Goal: Information Seeking & Learning: Find specific fact

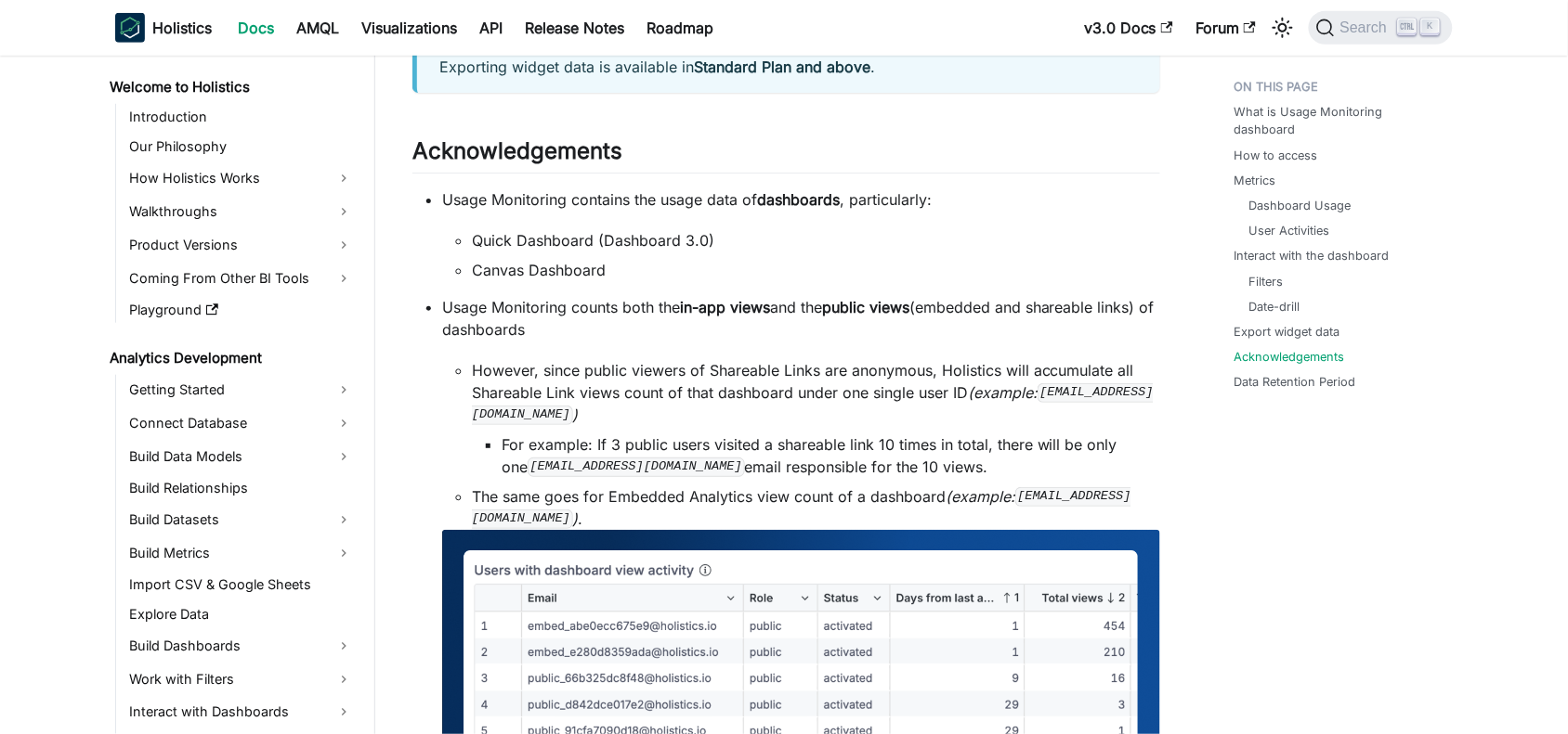
scroll to position [2450, 0]
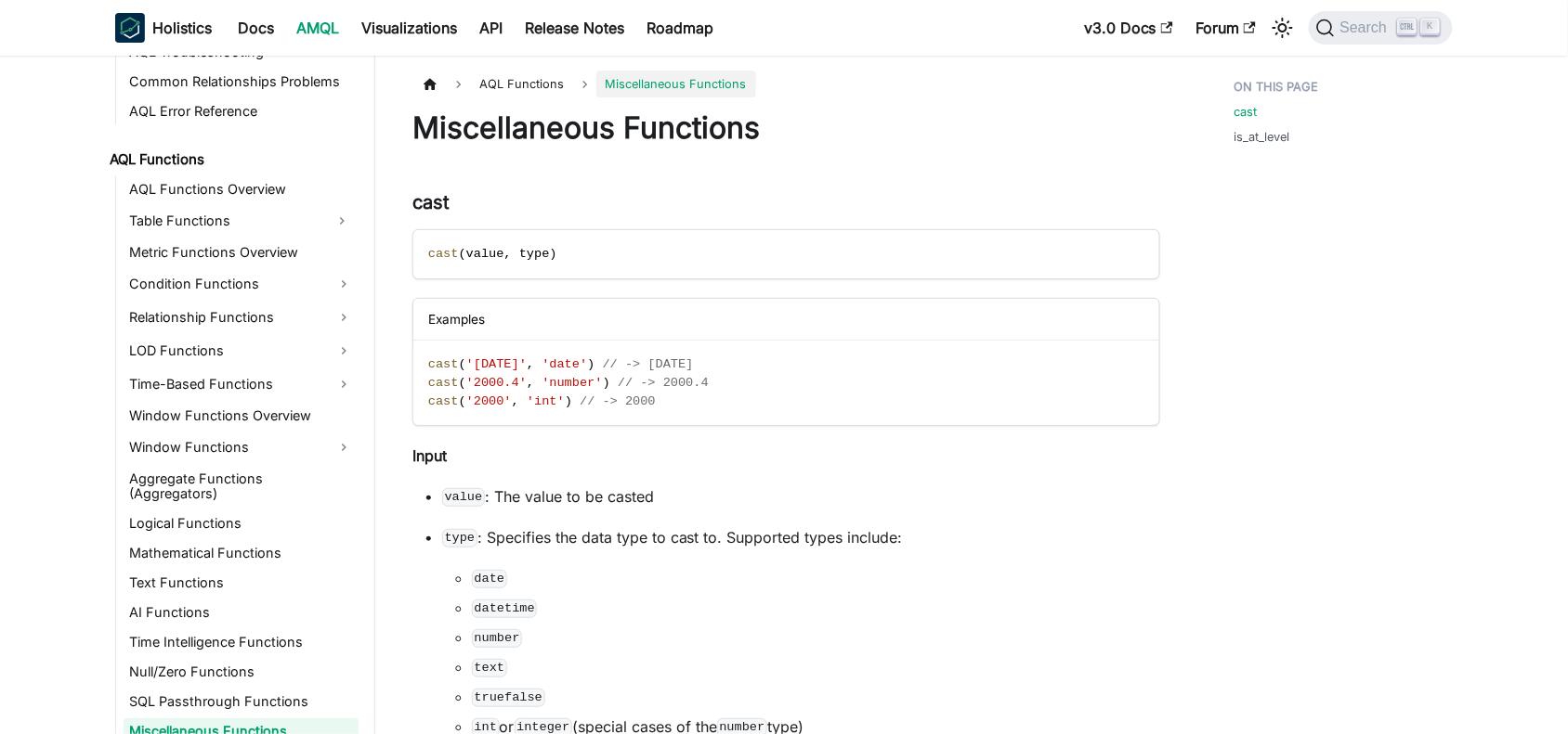
scroll to position [1269, 0]
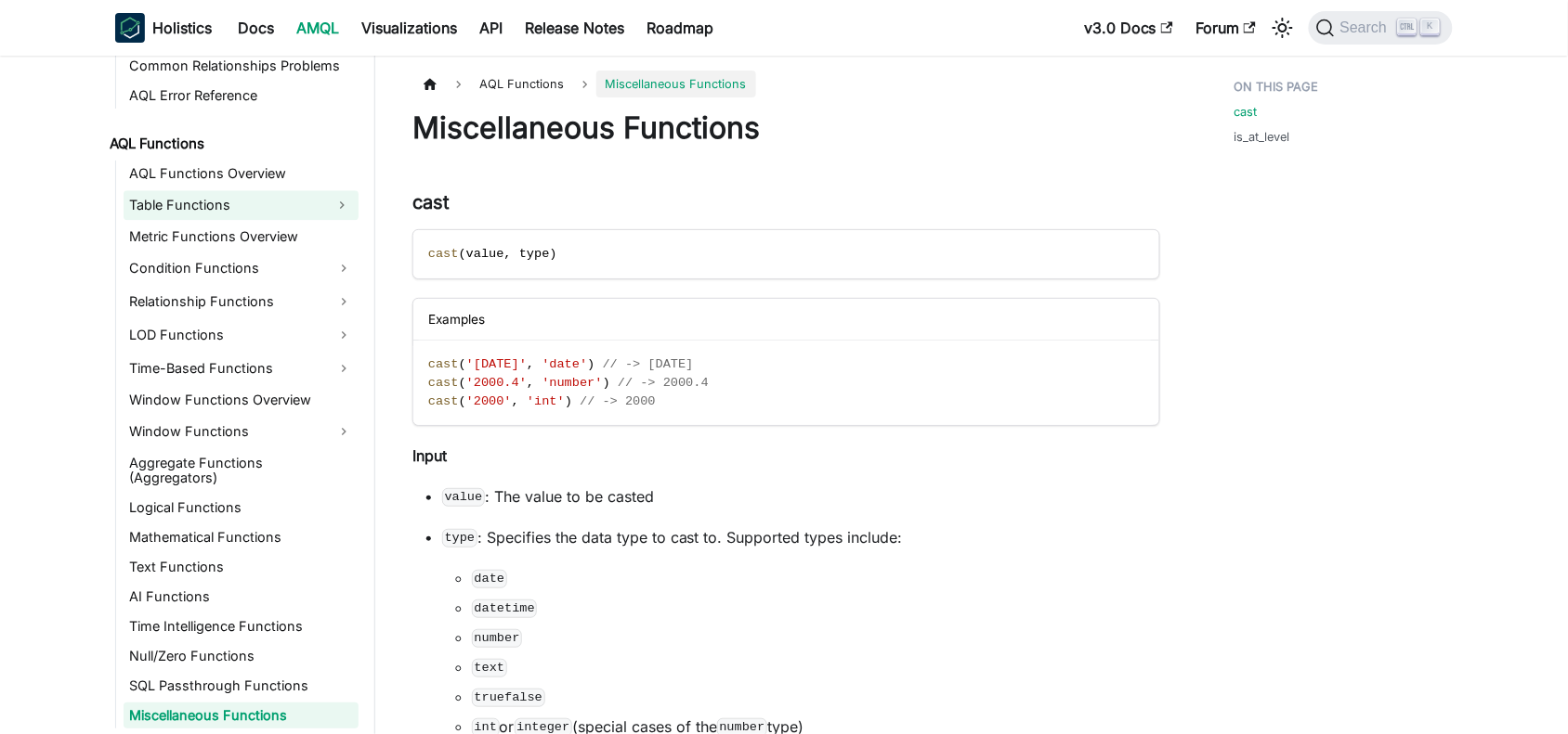
click at [193, 198] on link "Table Functions" at bounding box center [225, 205] width 202 height 29
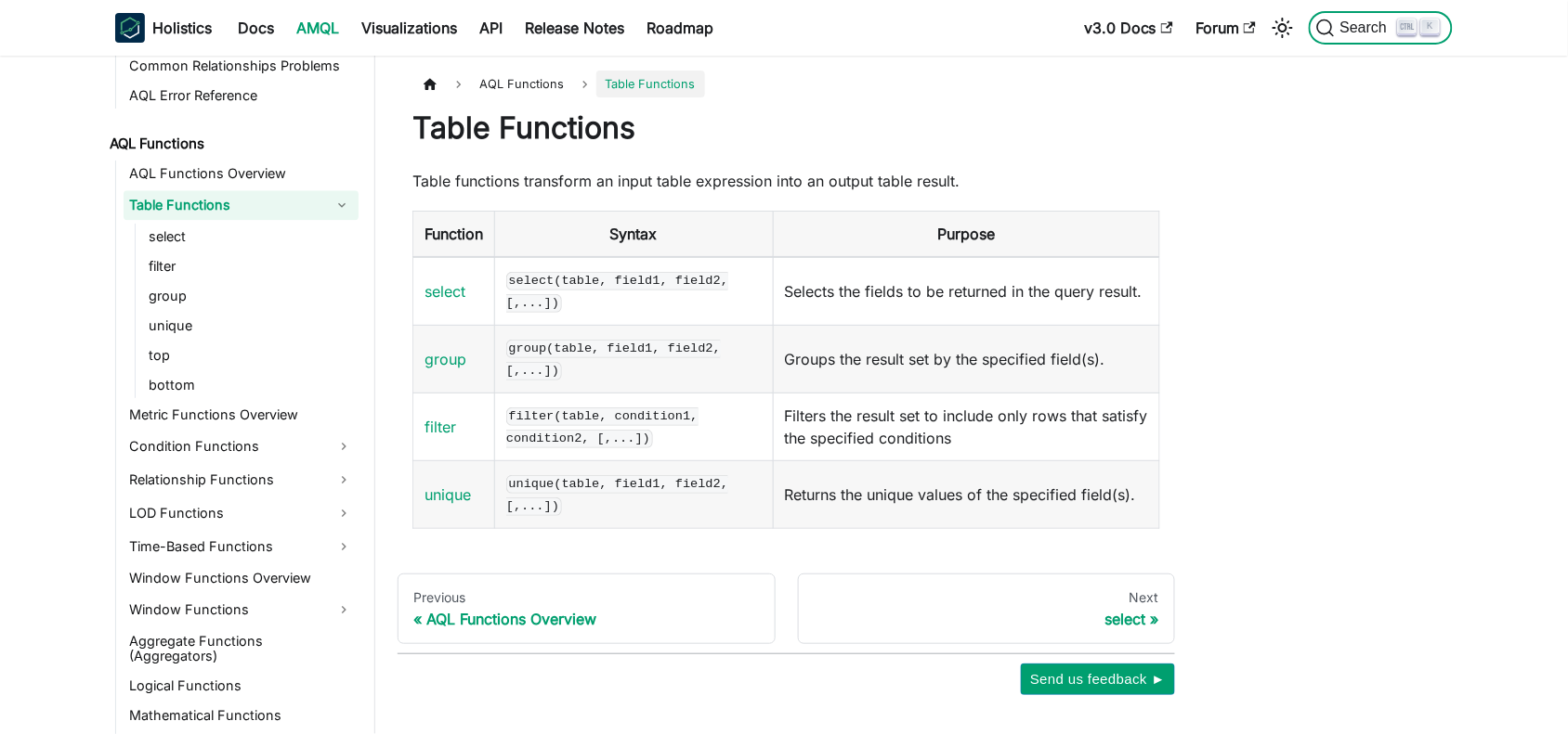
click at [1344, 22] on span "Search" at bounding box center [1367, 27] width 64 height 17
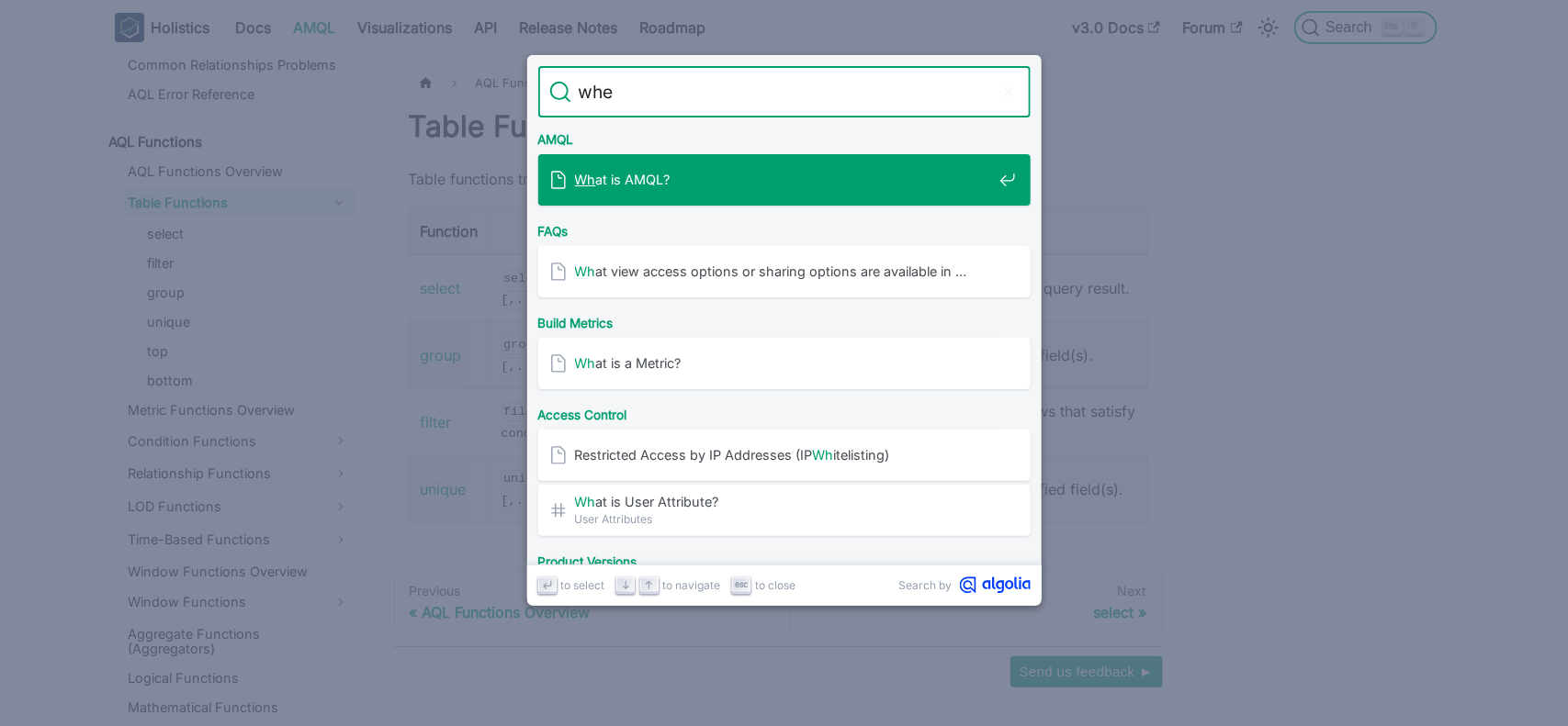
type input "wher"
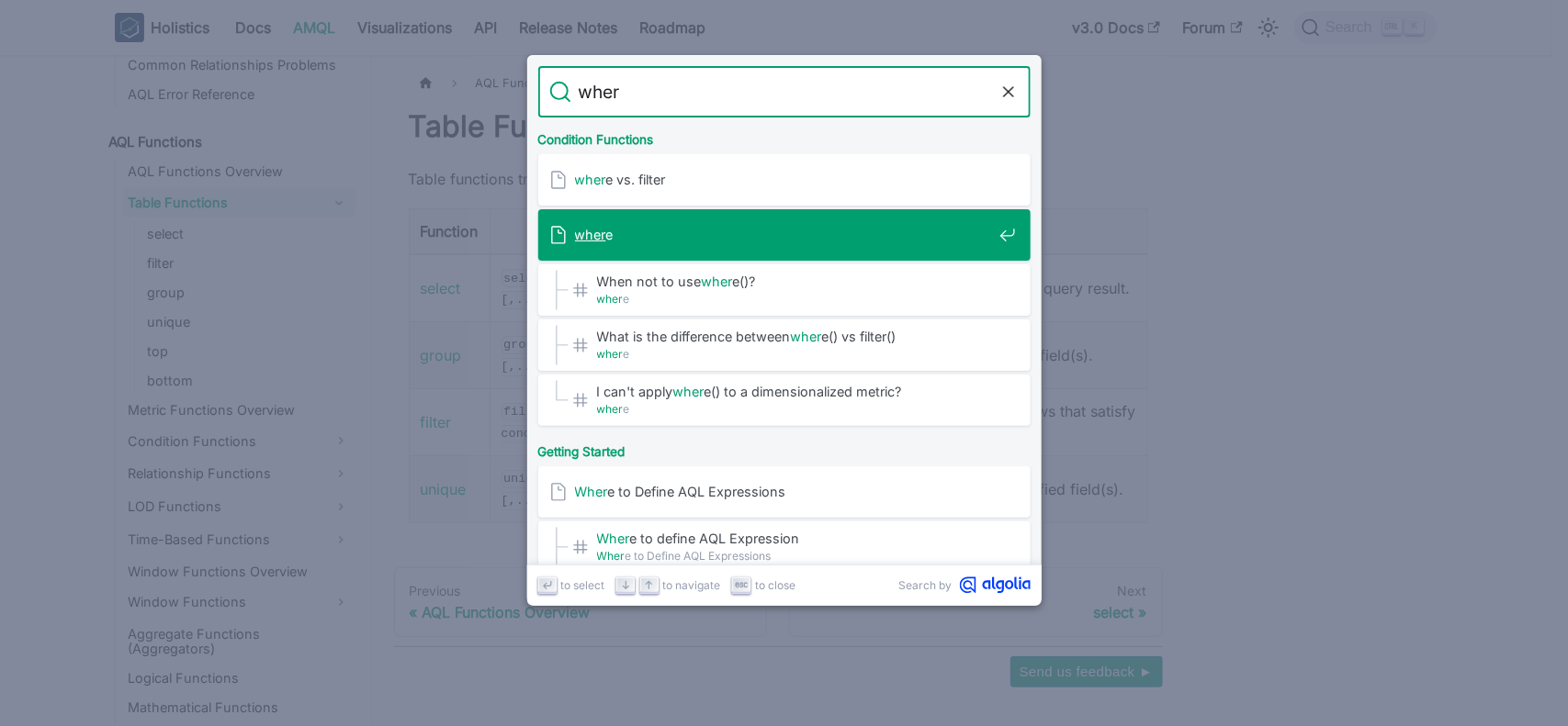
click at [592, 232] on mark "wher" at bounding box center [591, 235] width 31 height 16
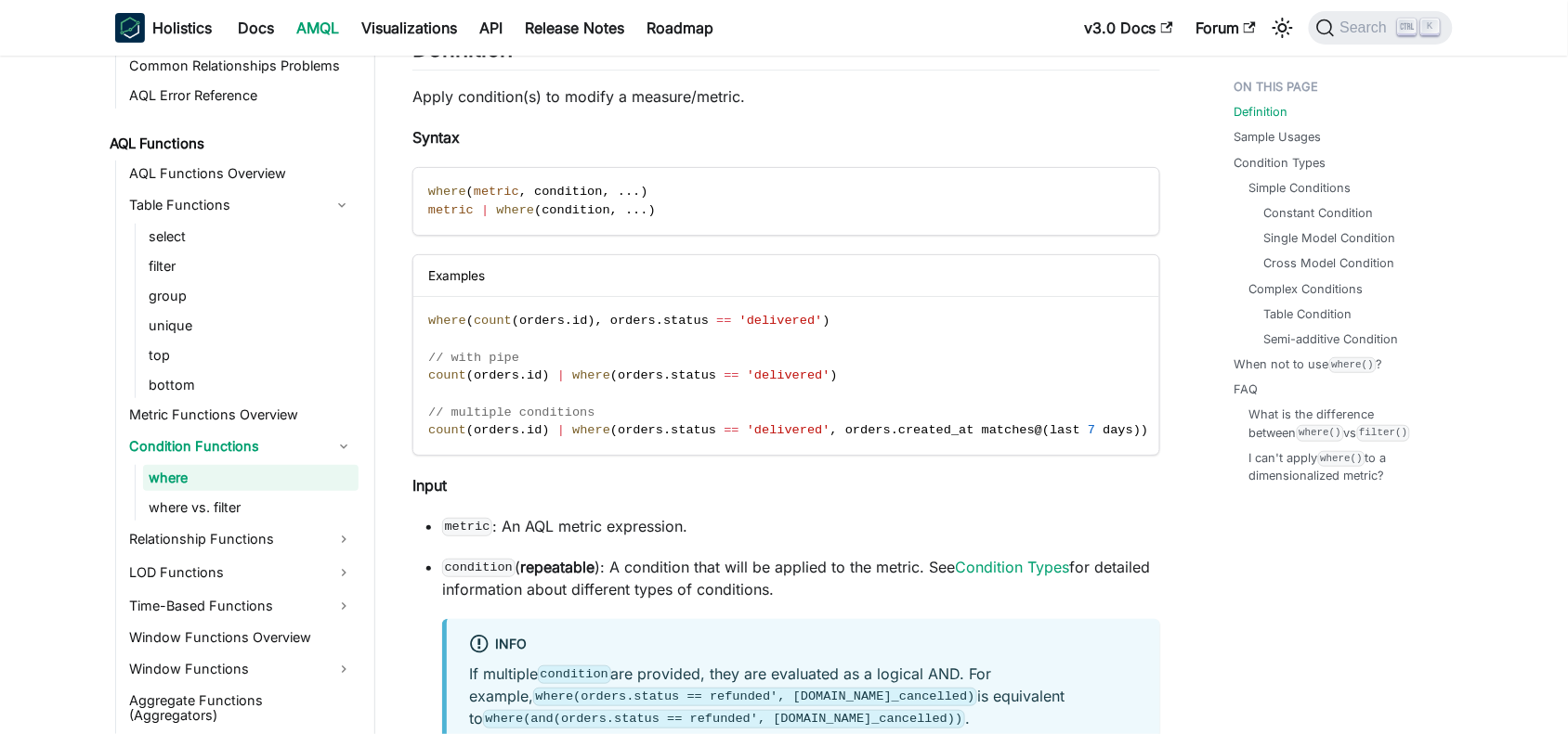
scroll to position [232, 0]
